Goal: Transaction & Acquisition: Purchase product/service

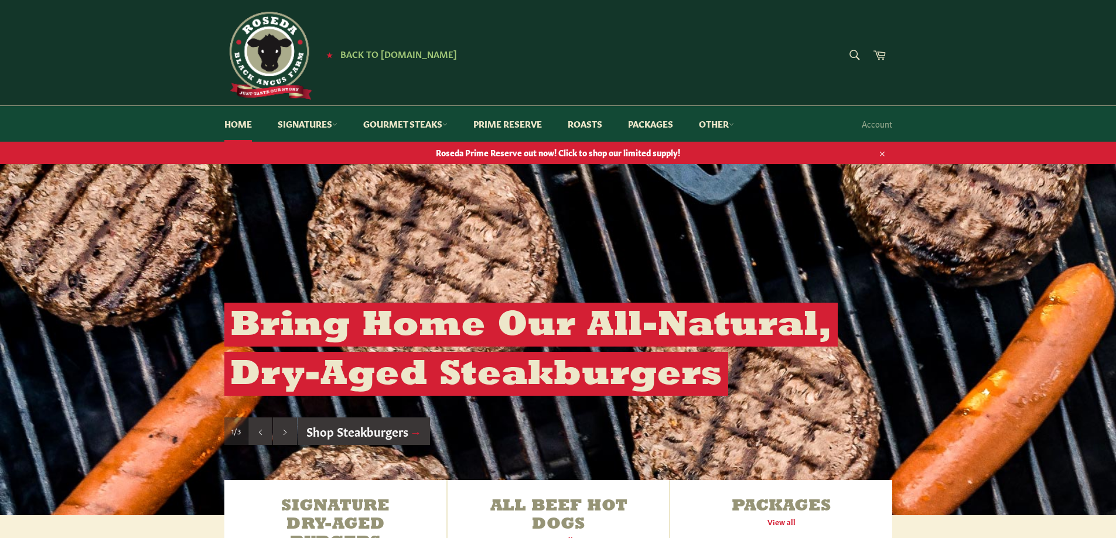
click at [290, 54] on img at bounding box center [268, 56] width 88 height 88
click at [383, 49] on span "Back to [DOMAIN_NAME]" at bounding box center [398, 53] width 117 height 12
click at [725, 125] on link "Other" at bounding box center [716, 124] width 59 height 36
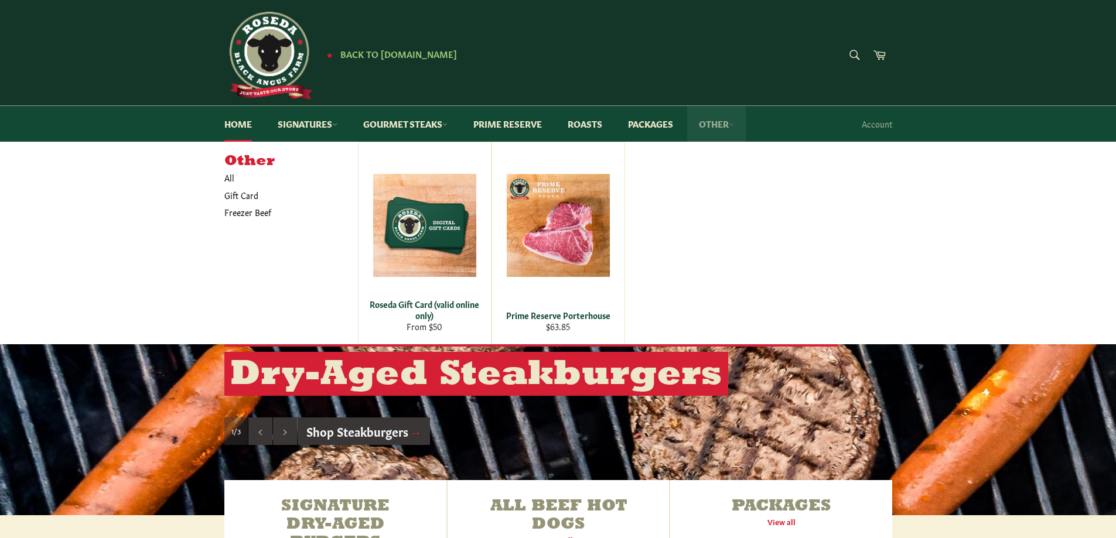
click at [727, 125] on link "Other" at bounding box center [716, 124] width 59 height 36
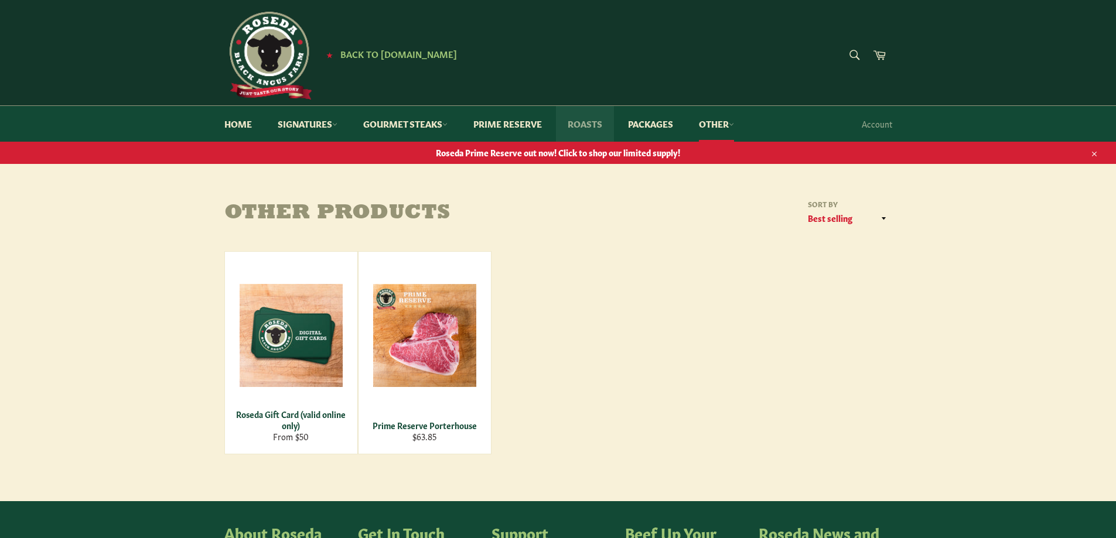
click at [574, 121] on link "Roasts" at bounding box center [585, 124] width 58 height 36
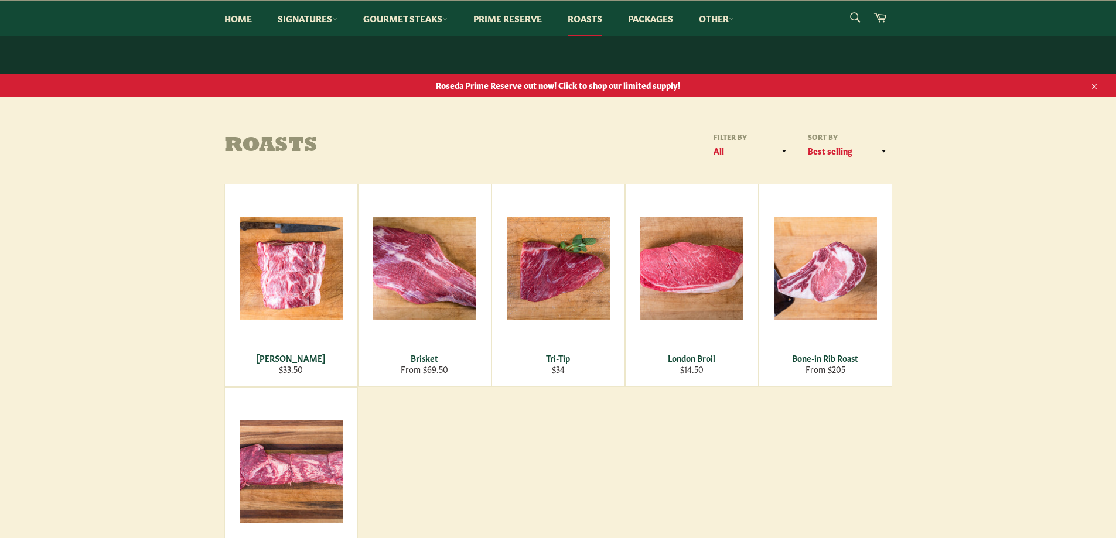
scroll to position [59, 0]
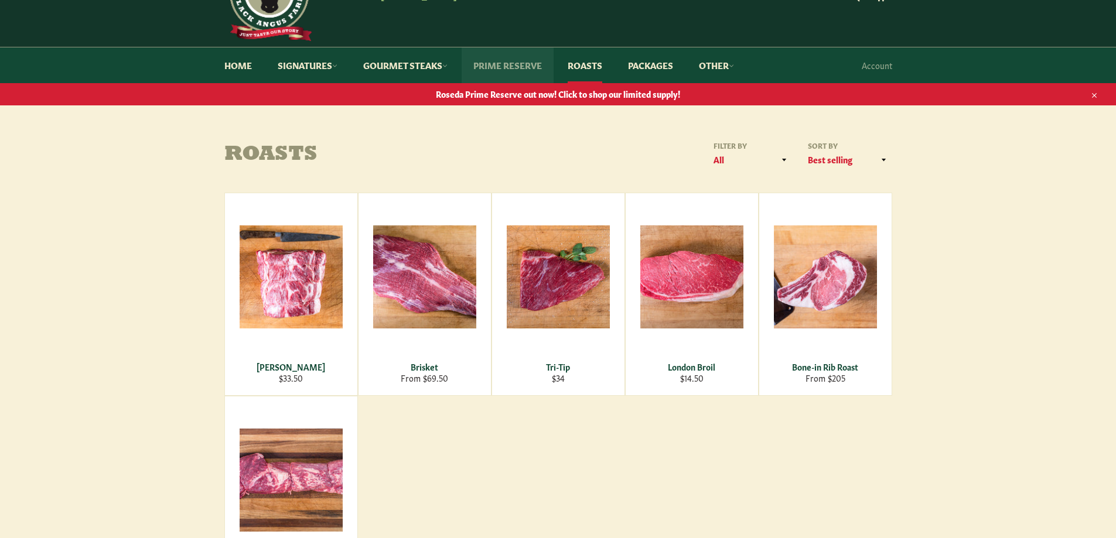
click at [507, 62] on link "Prime Reserve" at bounding box center [508, 65] width 92 height 36
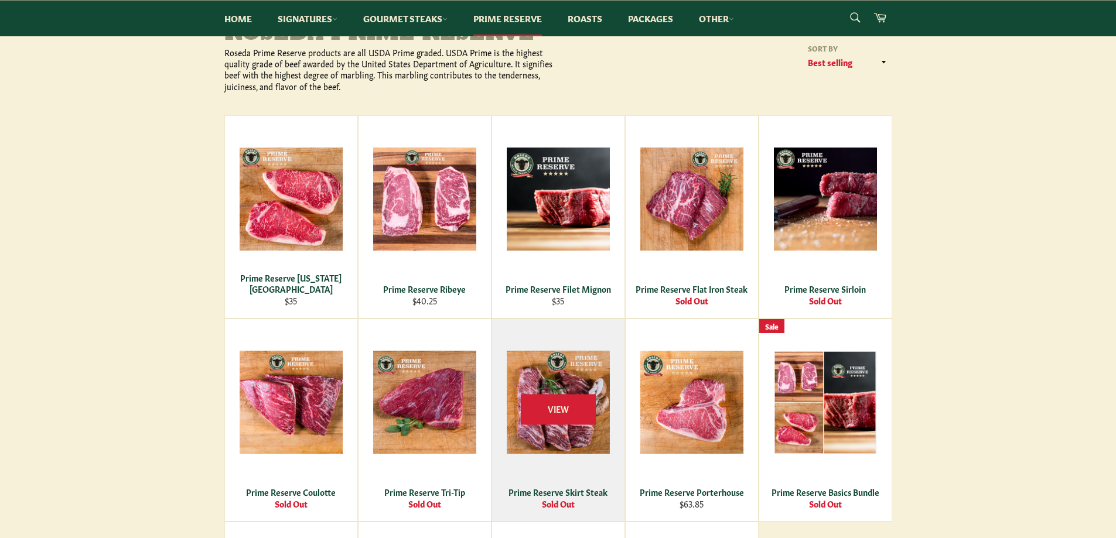
scroll to position [117, 0]
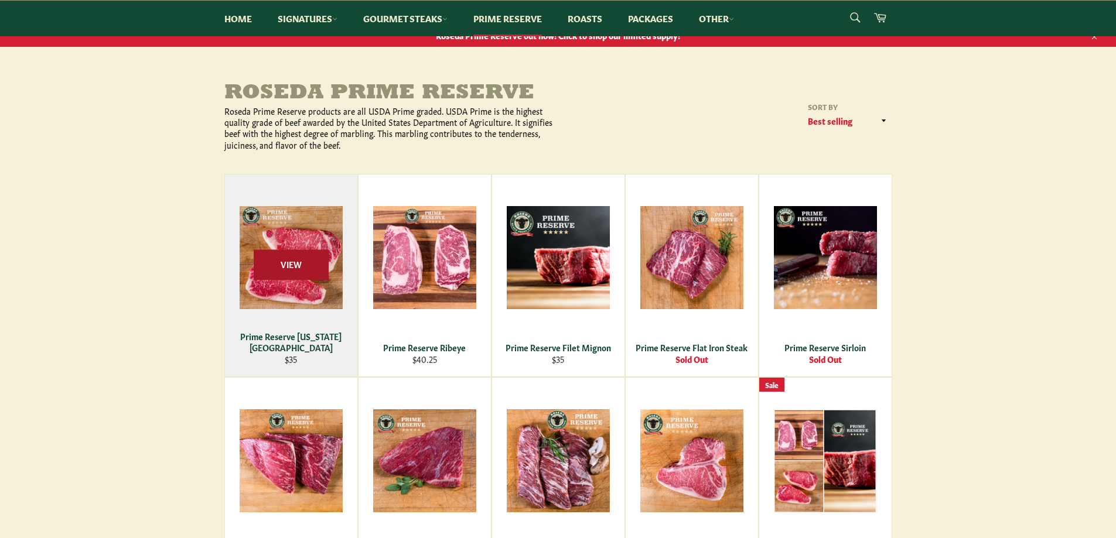
click at [291, 260] on span "View" at bounding box center [291, 265] width 75 height 30
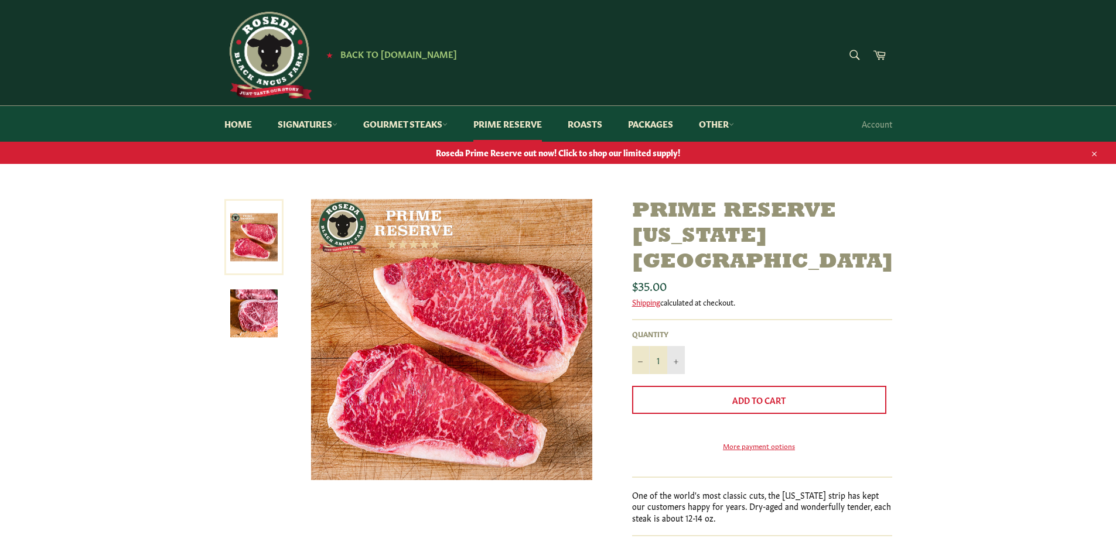
click at [679, 346] on button "+" at bounding box center [676, 360] width 18 height 28
click at [681, 346] on button "+" at bounding box center [676, 360] width 18 height 28
click at [642, 360] on icon "Reduce item quantity by one" at bounding box center [640, 362] width 5 height 5
click at [640, 360] on icon "Reduce item quantity by one" at bounding box center [640, 362] width 5 height 5
type input "1"
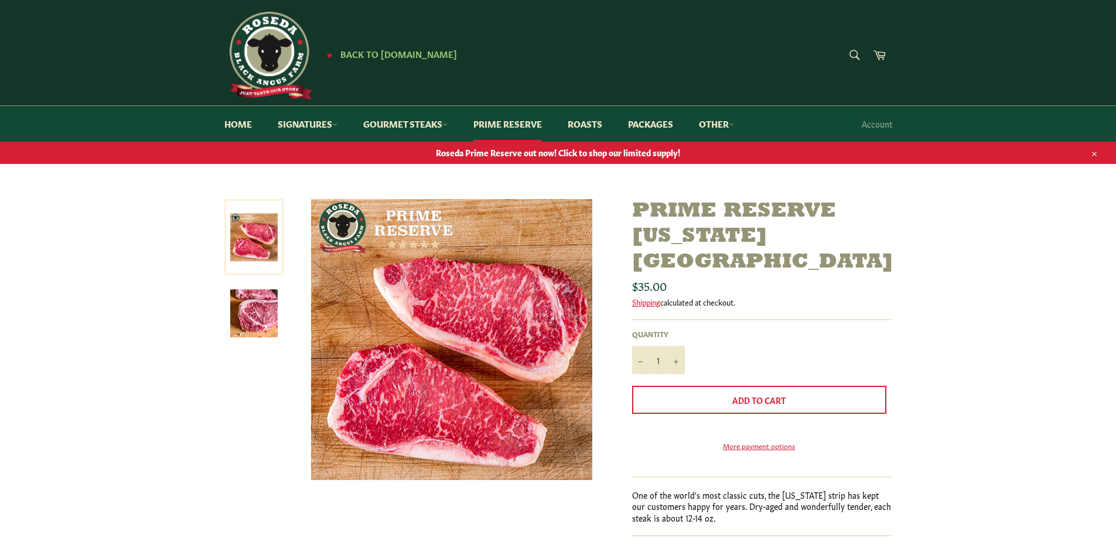
click at [246, 315] on img at bounding box center [253, 313] width 47 height 47
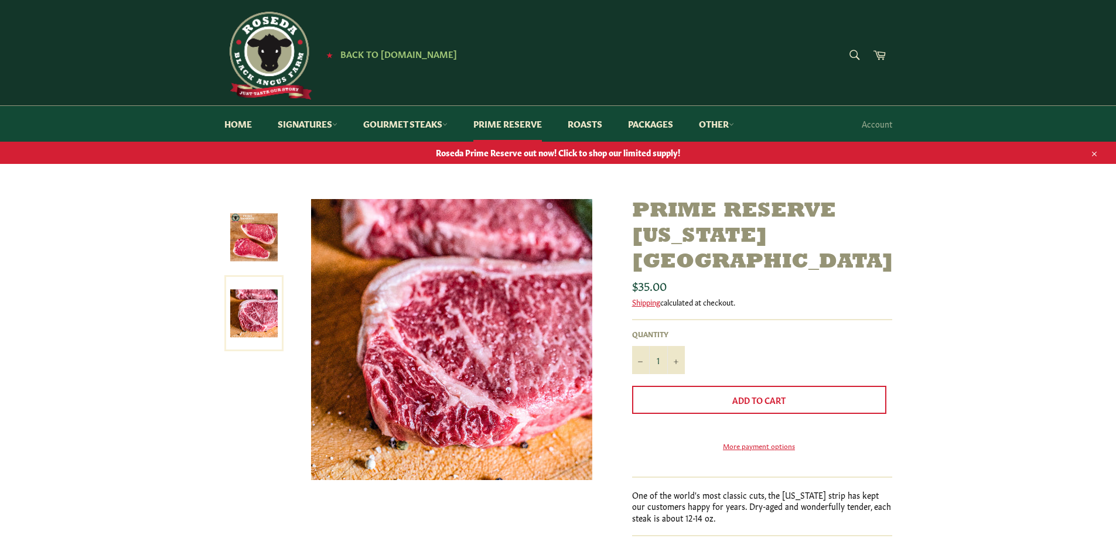
click at [254, 243] on img at bounding box center [253, 237] width 47 height 47
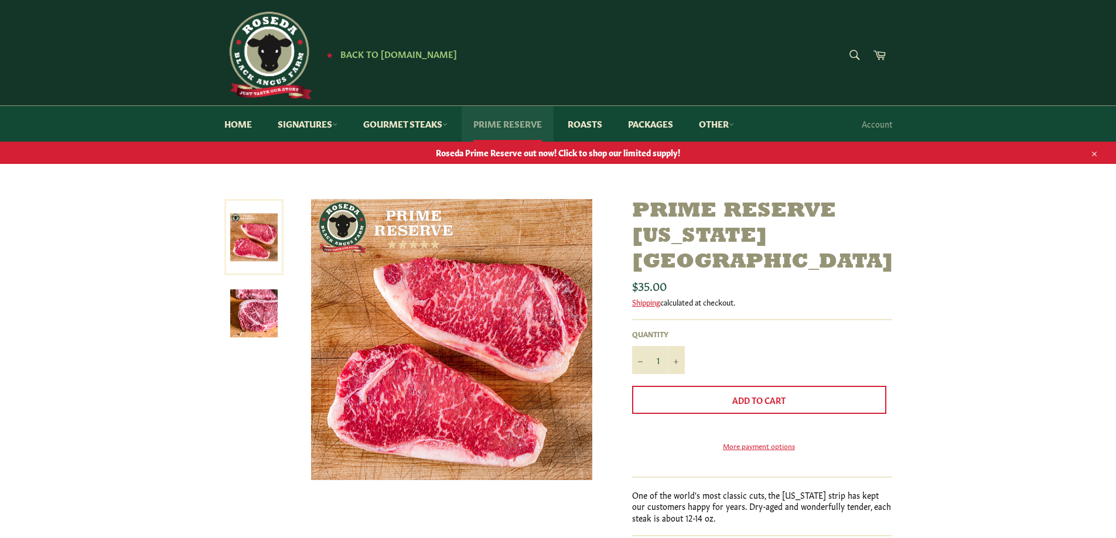
click at [498, 127] on link "Prime Reserve" at bounding box center [508, 124] width 92 height 36
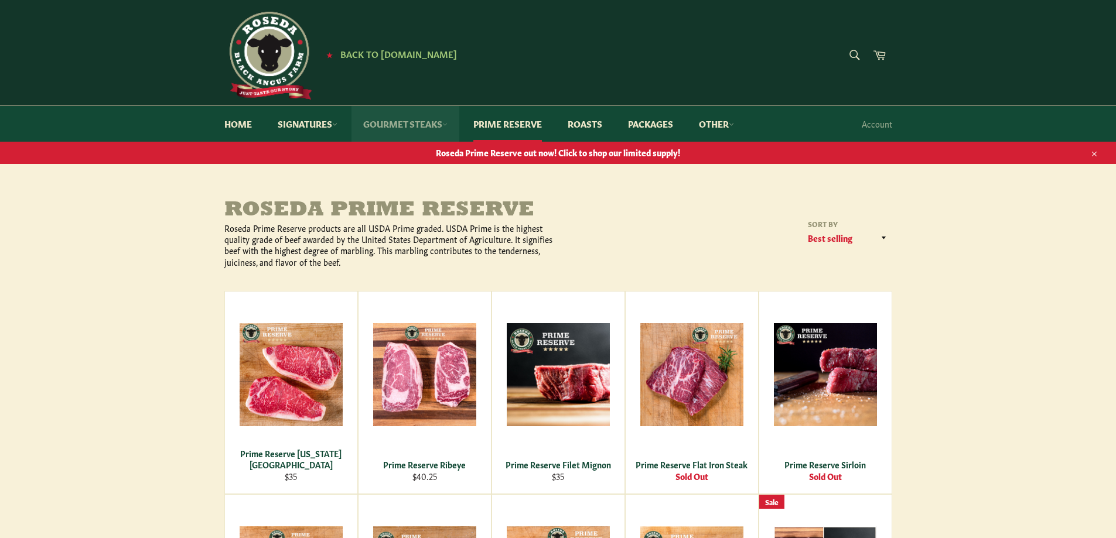
click at [404, 119] on link "Gourmet Steaks" at bounding box center [406, 124] width 108 height 36
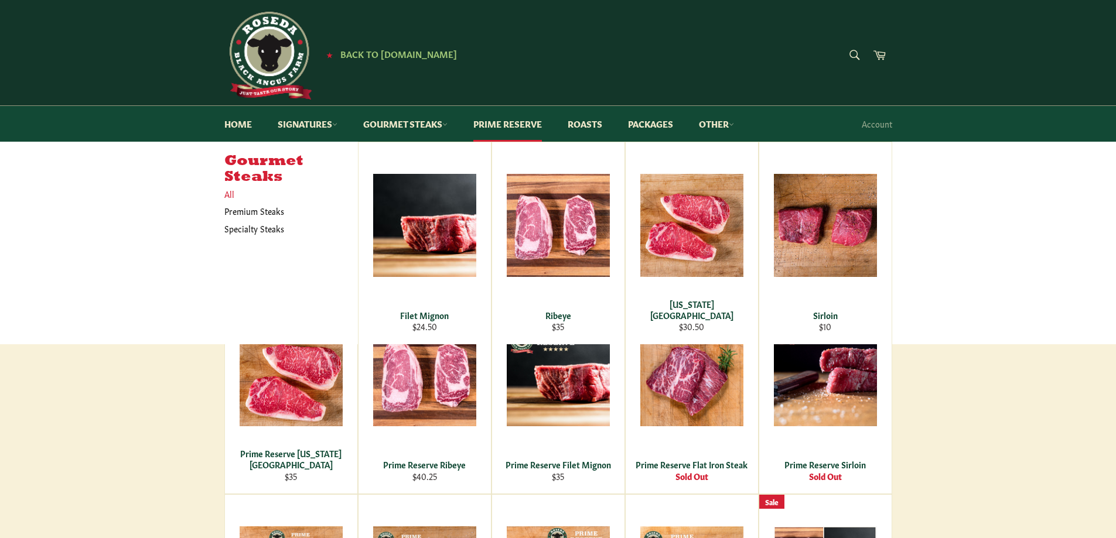
click at [231, 195] on link "All" at bounding box center [288, 194] width 139 height 17
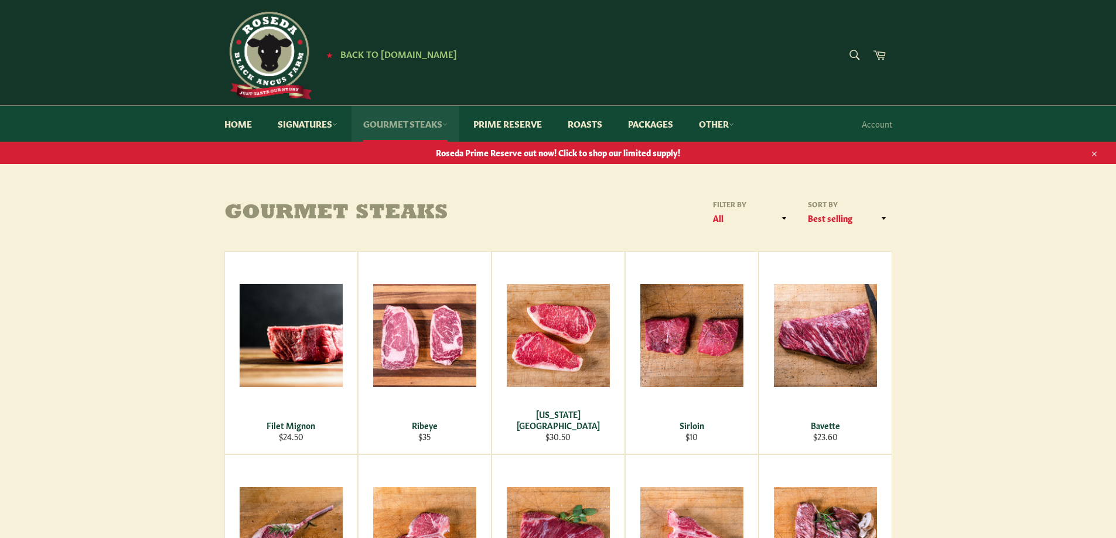
click at [442, 124] on link "Gourmet Steaks" at bounding box center [406, 124] width 108 height 36
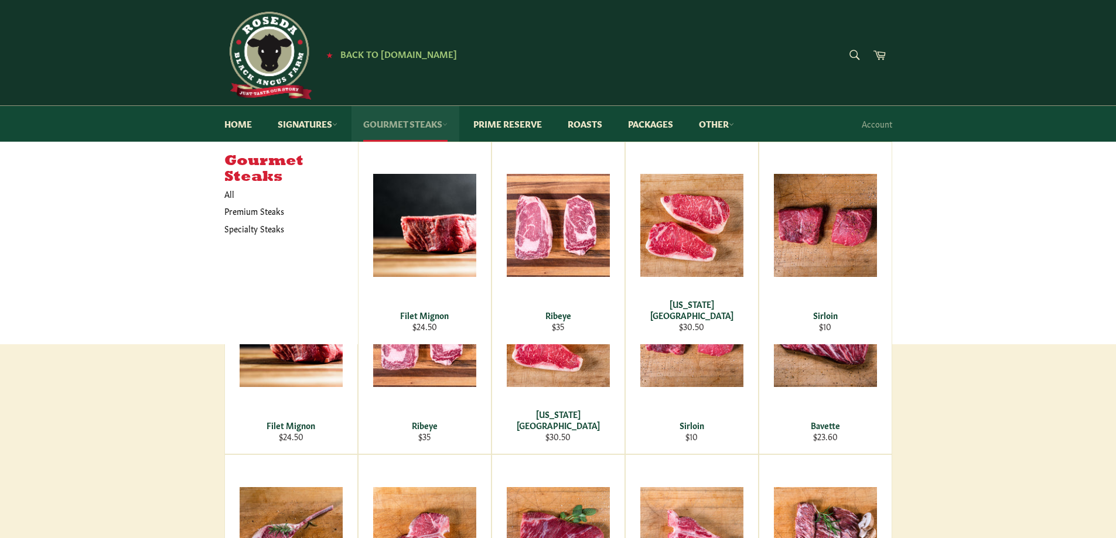
click at [442, 124] on link "Gourmet Steaks" at bounding box center [406, 124] width 108 height 36
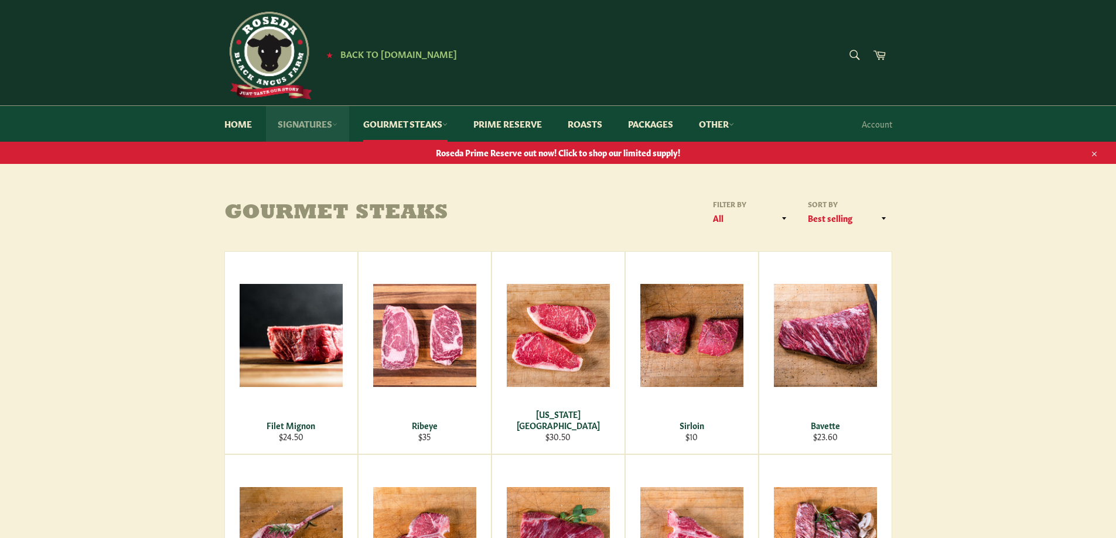
click at [308, 125] on link "Signatures" at bounding box center [307, 124] width 83 height 36
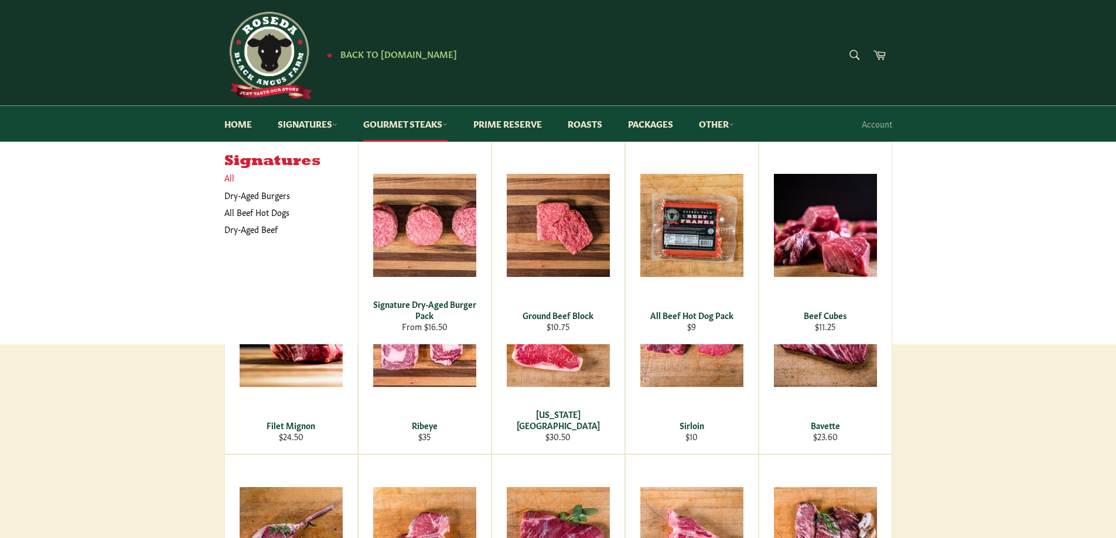
click at [224, 180] on link "All" at bounding box center [288, 177] width 139 height 17
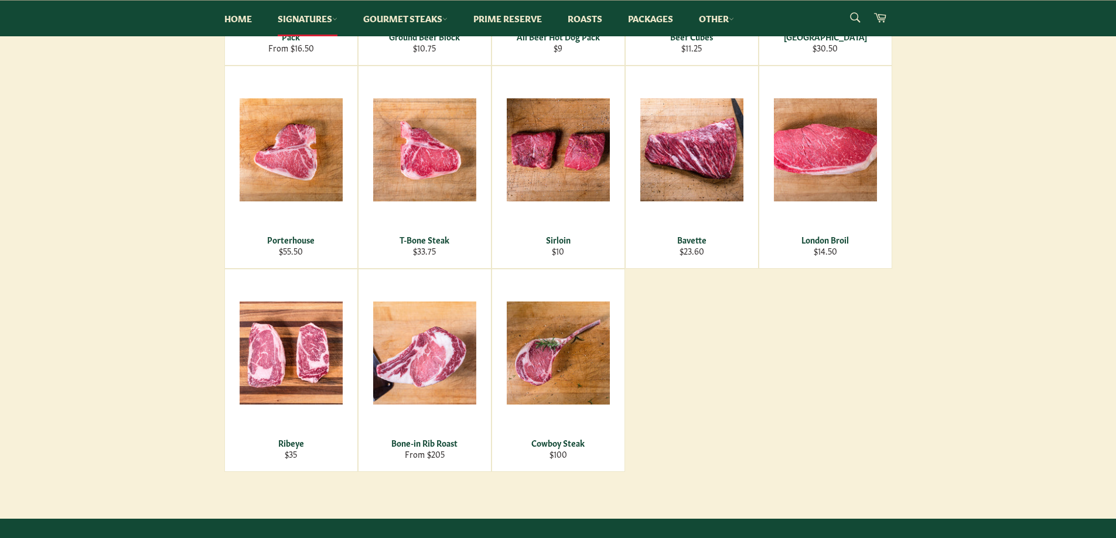
scroll to position [410, 0]
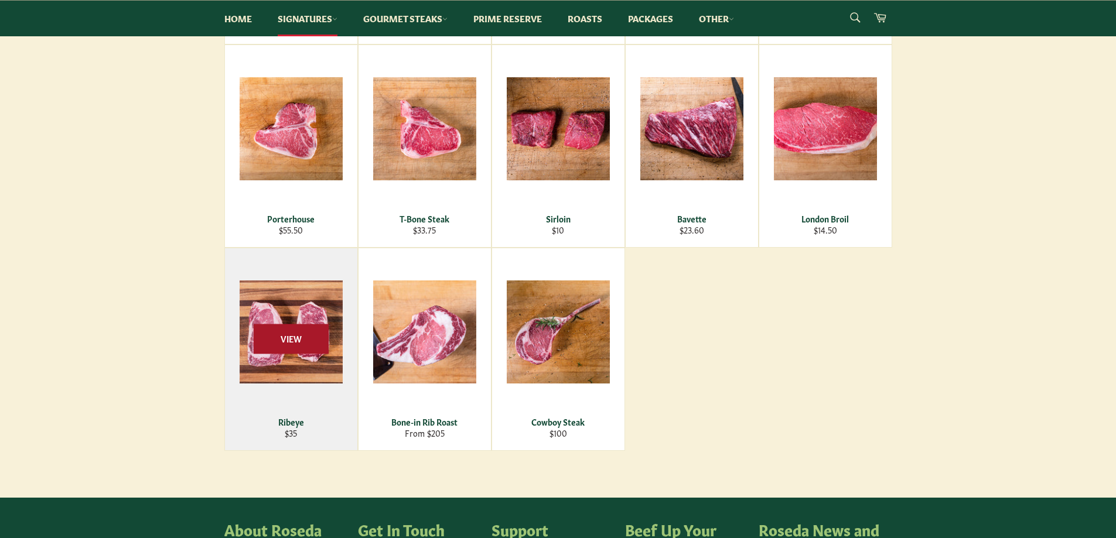
click at [313, 344] on span "View" at bounding box center [291, 339] width 75 height 30
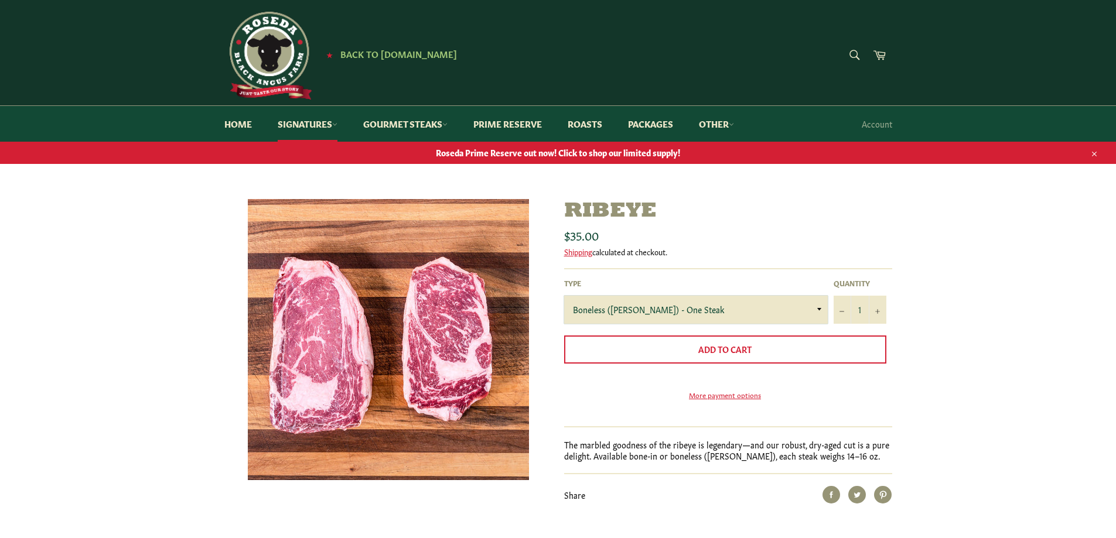
click at [820, 313] on select "Boneless (Delmonico) - One Steak Bone-In - One Steak" at bounding box center [696, 310] width 264 height 28
select select "Bone-In - One Steak"
click at [564, 296] on select "Boneless (Delmonico) - One Steak Bone-In - One Steak" at bounding box center [696, 310] width 264 height 28
click at [653, 128] on link "Packages" at bounding box center [650, 124] width 69 height 36
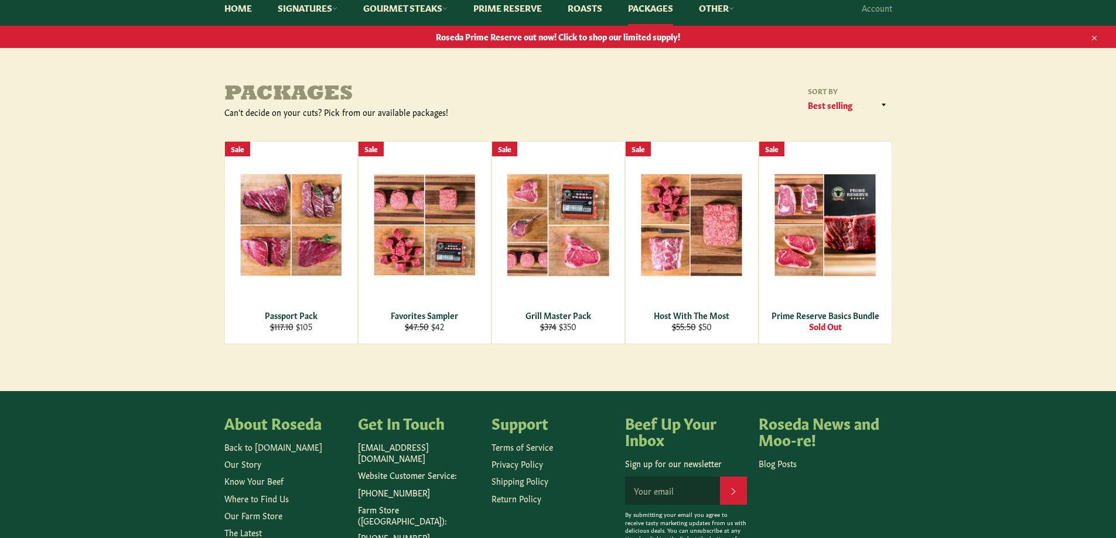
scroll to position [117, 0]
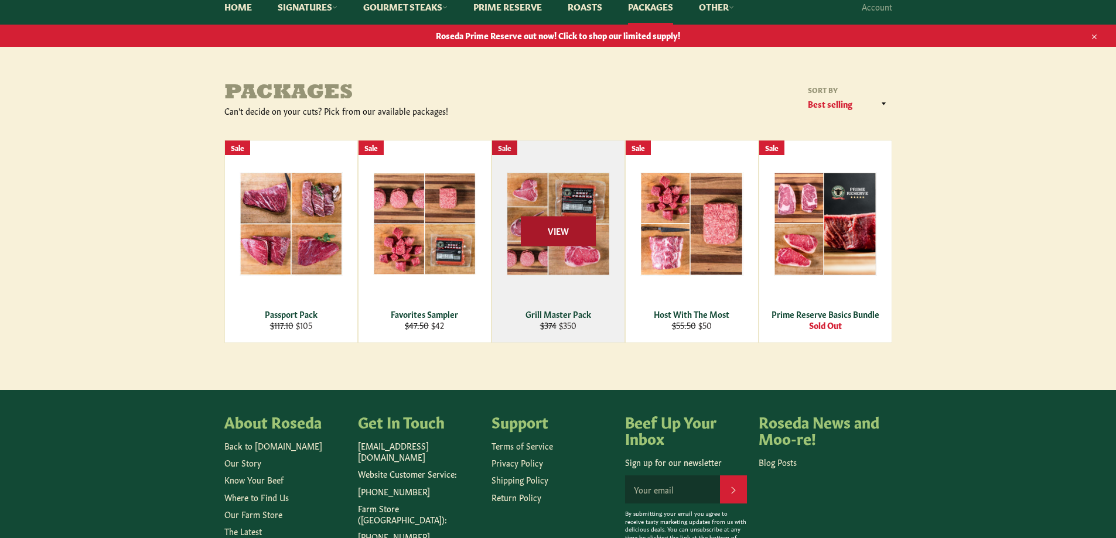
click at [564, 230] on span "View" at bounding box center [558, 231] width 75 height 30
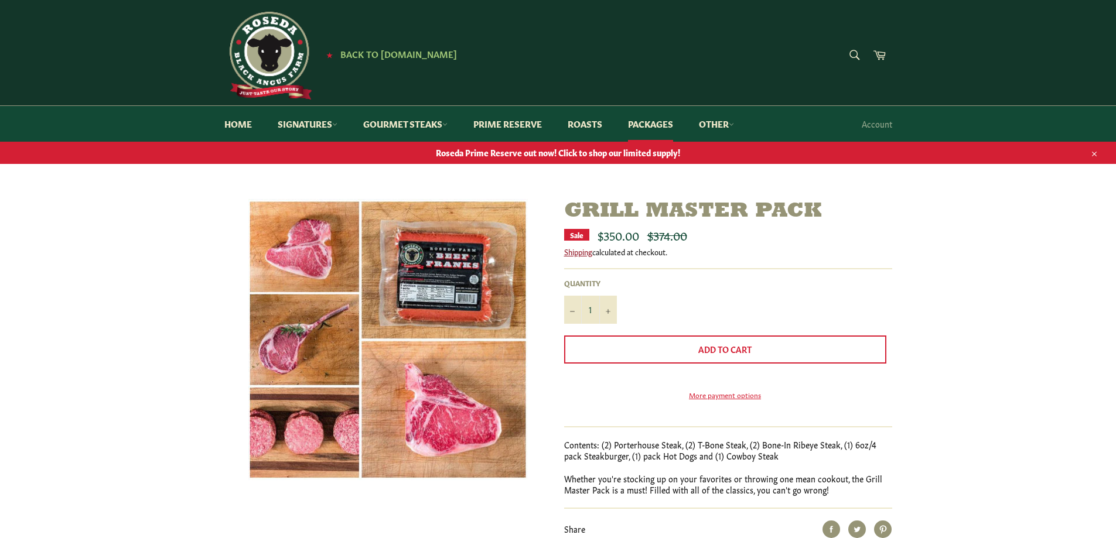
click at [581, 255] on link "Shipping" at bounding box center [578, 251] width 28 height 11
